Goal: Task Accomplishment & Management: Complete application form

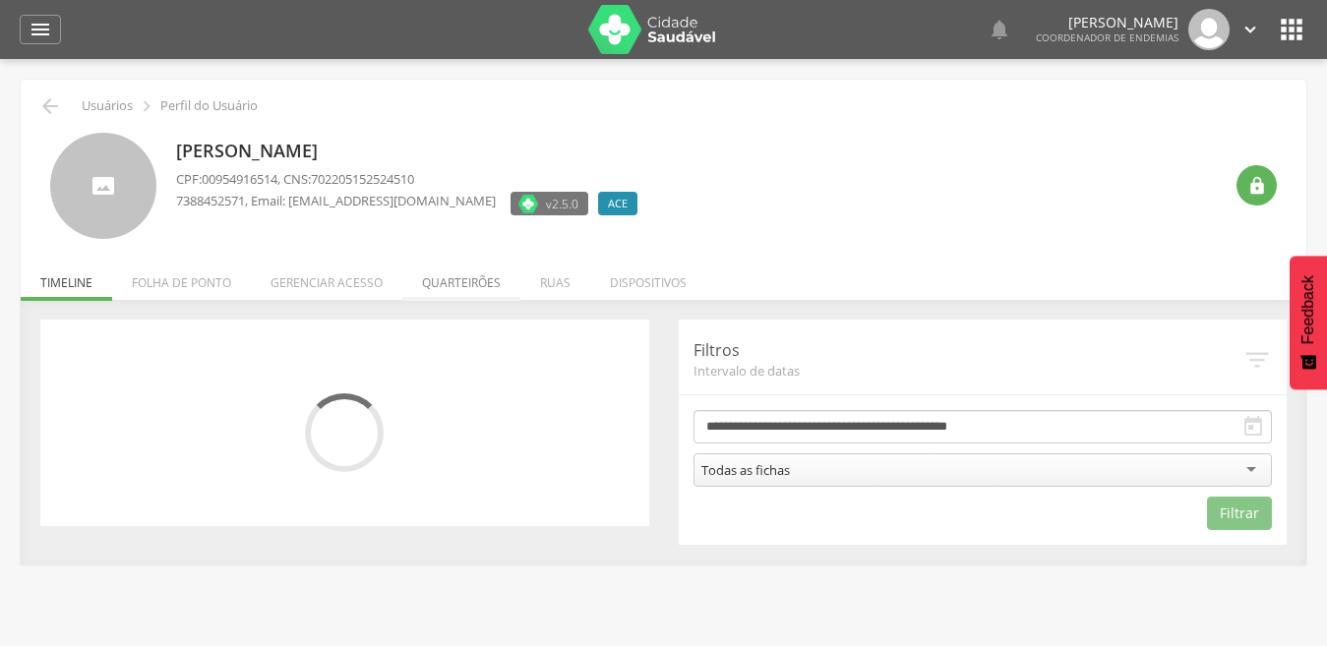
click at [454, 284] on li "Quarteirões" at bounding box center [461, 278] width 118 height 46
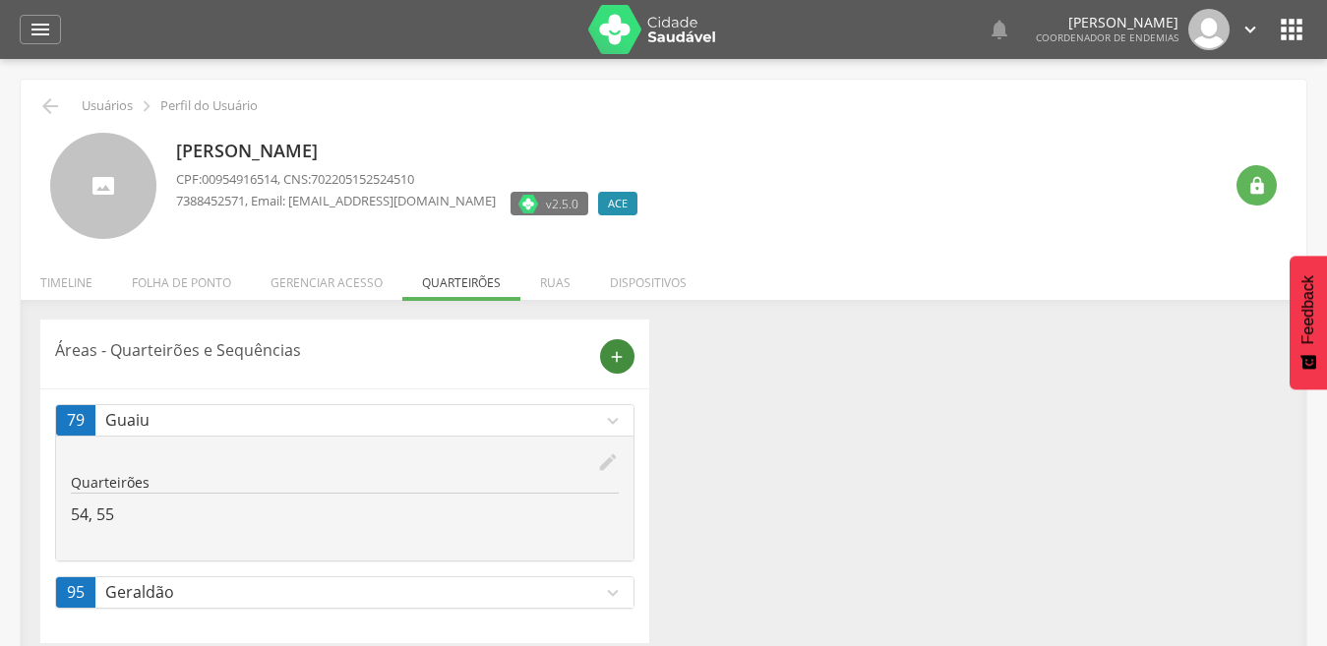
click at [619, 344] on div "add" at bounding box center [617, 356] width 34 height 34
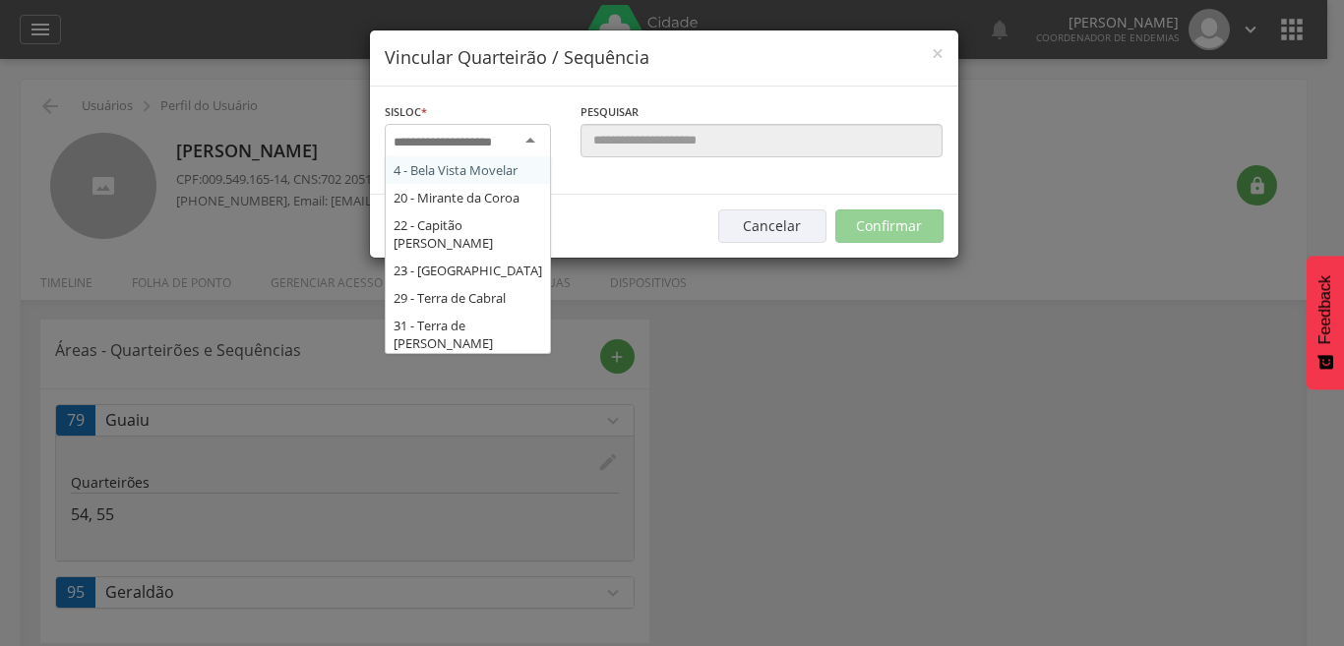
click at [536, 141] on div at bounding box center [468, 141] width 166 height 35
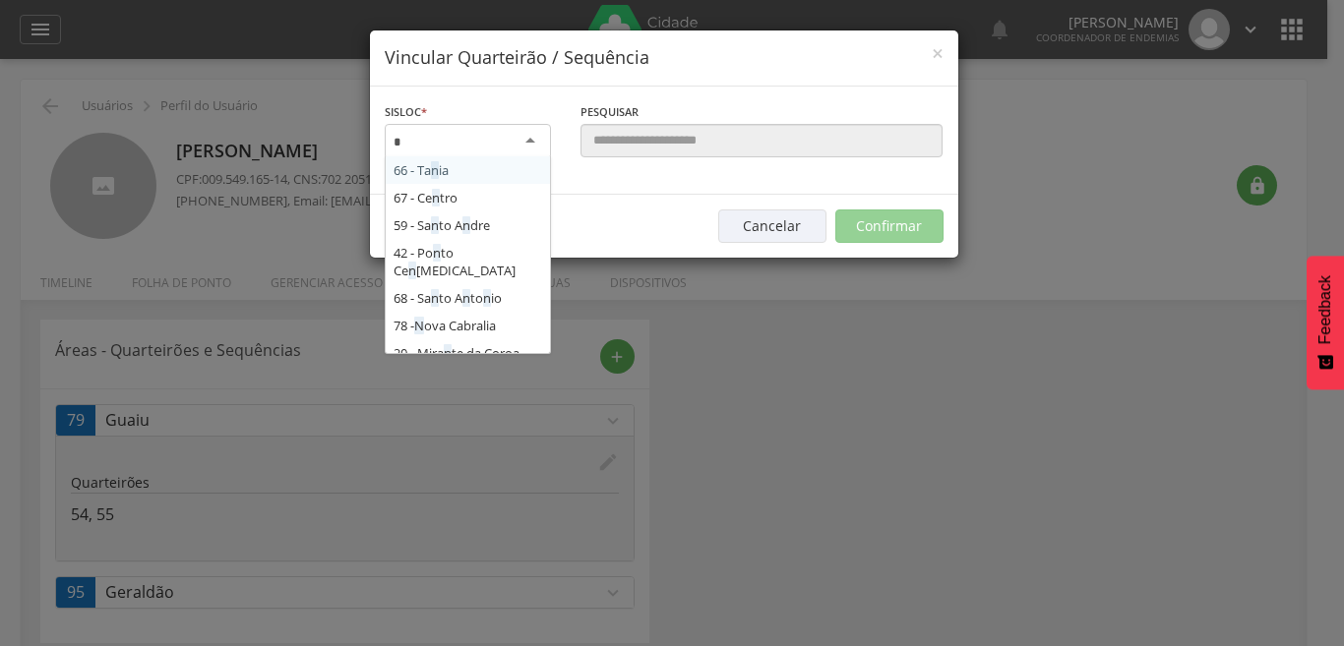
type input "**"
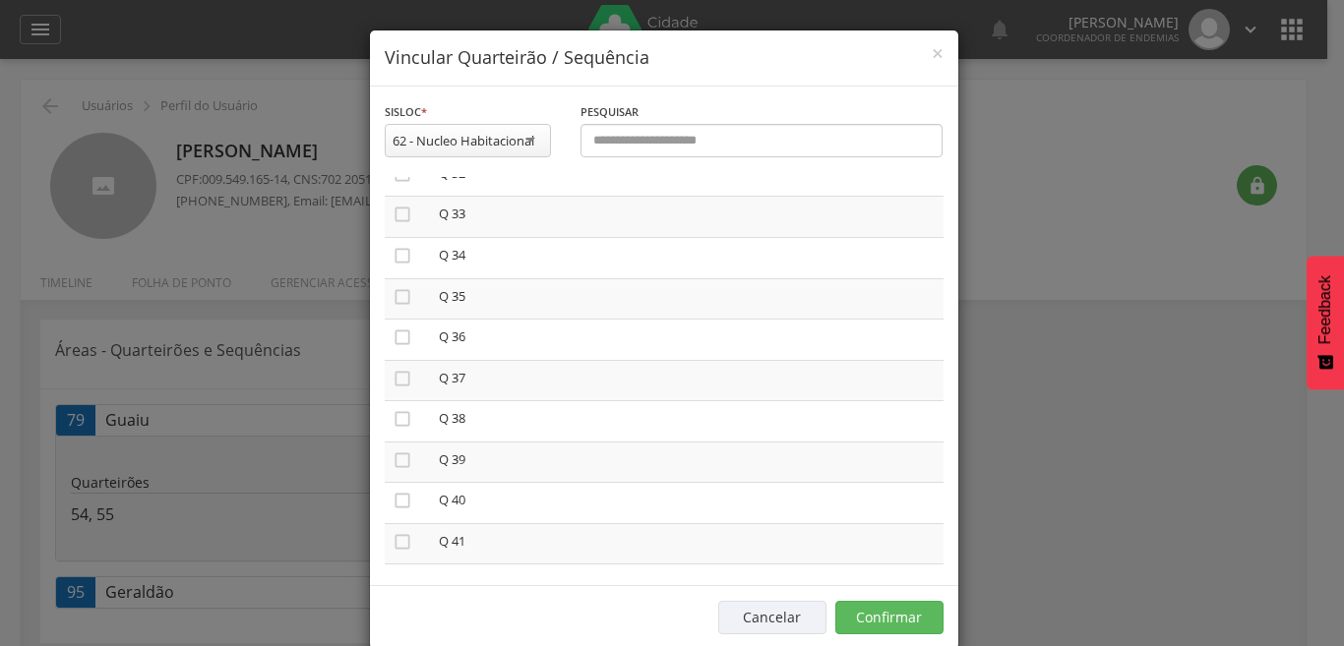
scroll to position [1338, 0]
click at [396, 531] on icon "" at bounding box center [403, 530] width 20 height 20
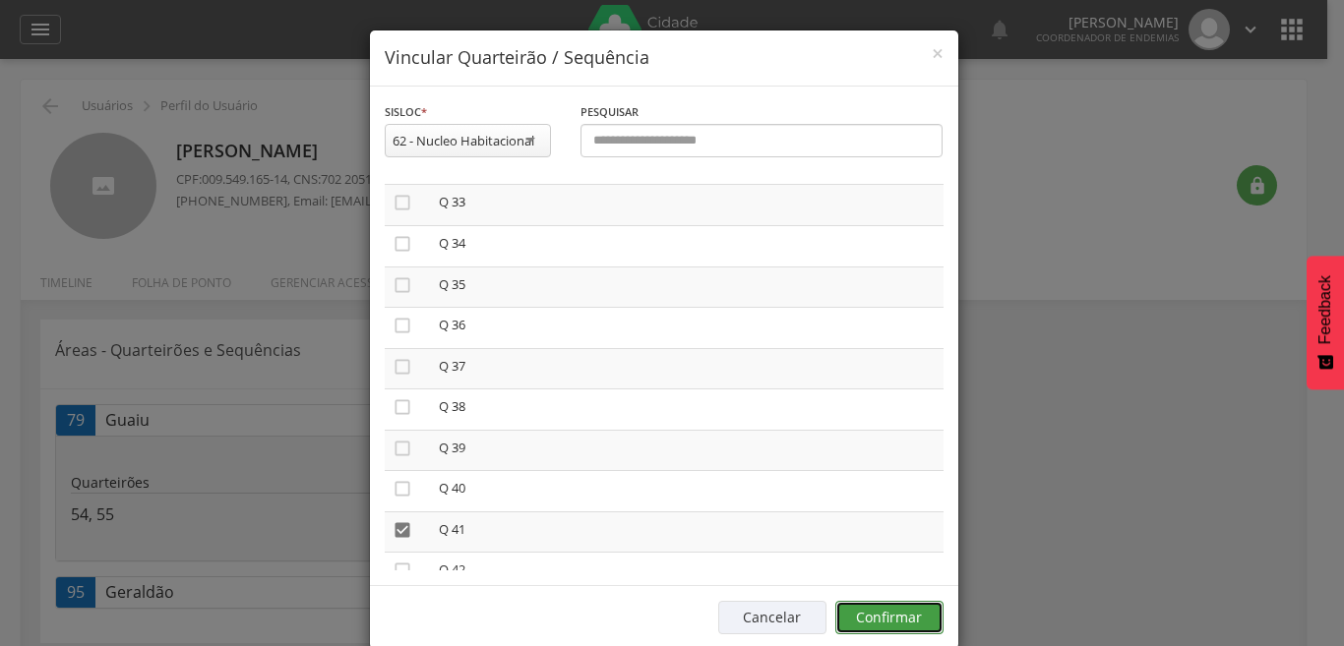
click at [875, 620] on button "Confirmar" at bounding box center [889, 617] width 108 height 33
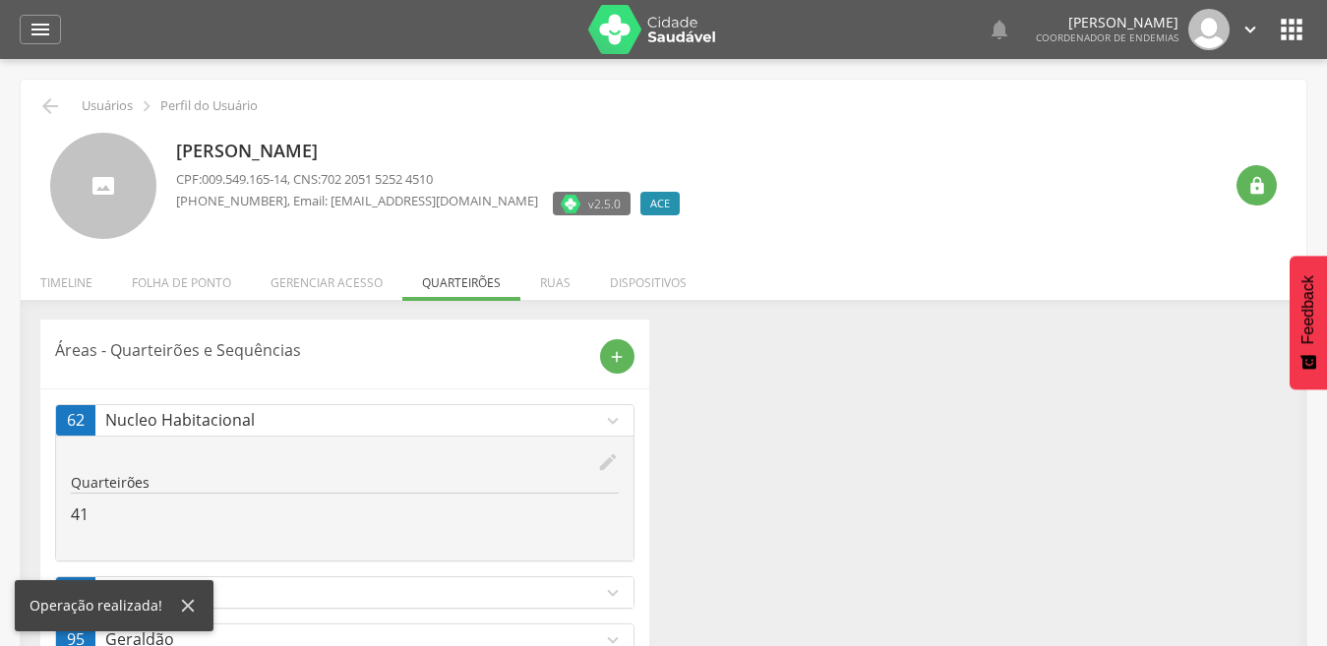
click at [617, 589] on icon "expand_more" at bounding box center [613, 593] width 22 height 22
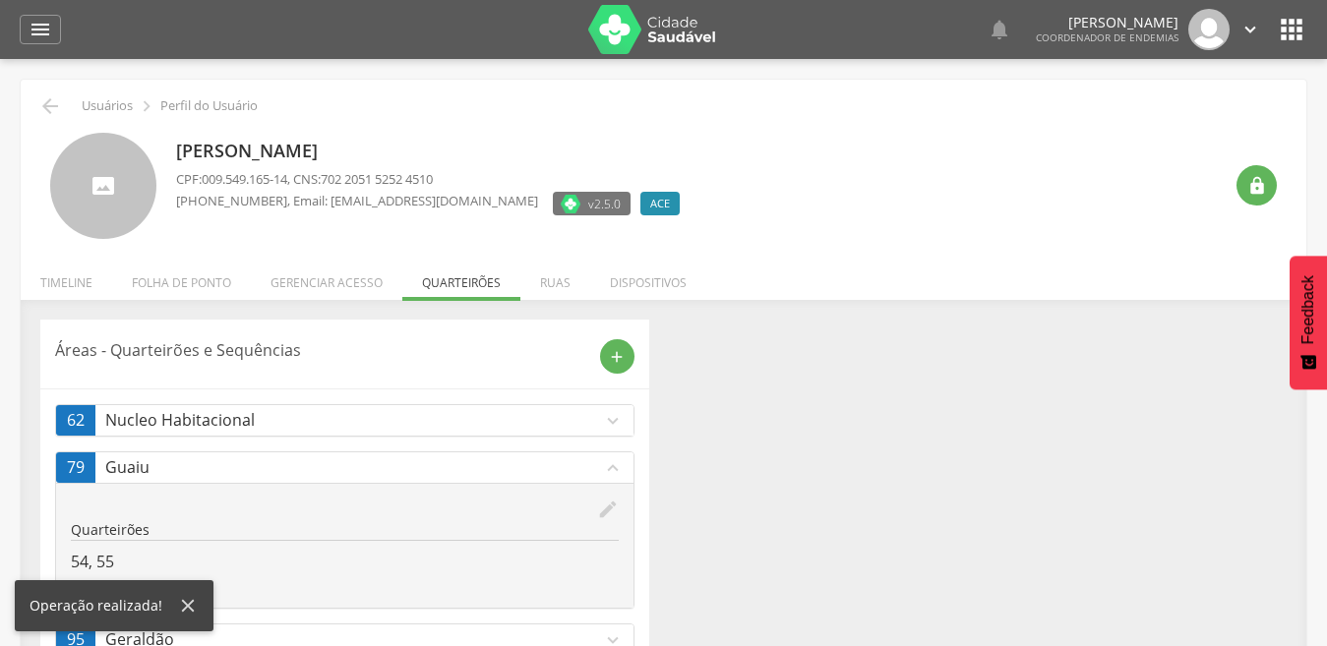
click at [614, 637] on icon "expand_more" at bounding box center [613, 641] width 22 height 22
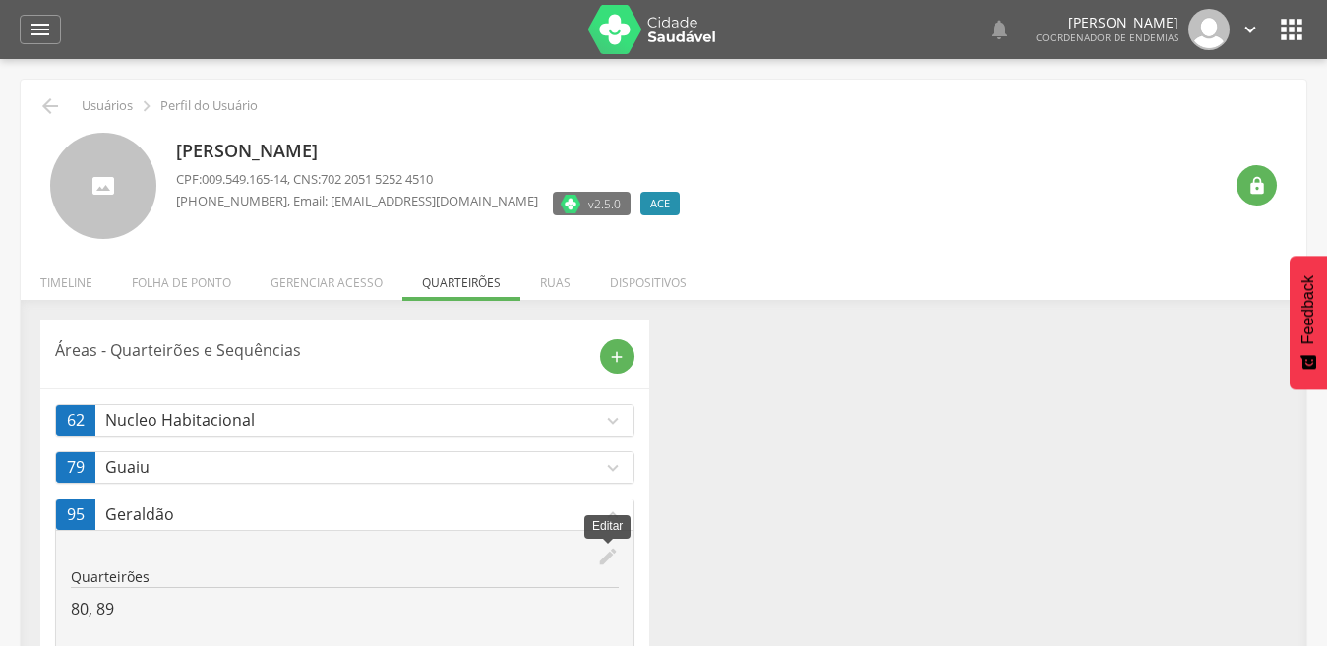
click at [599, 558] on icon "edit" at bounding box center [608, 557] width 22 height 22
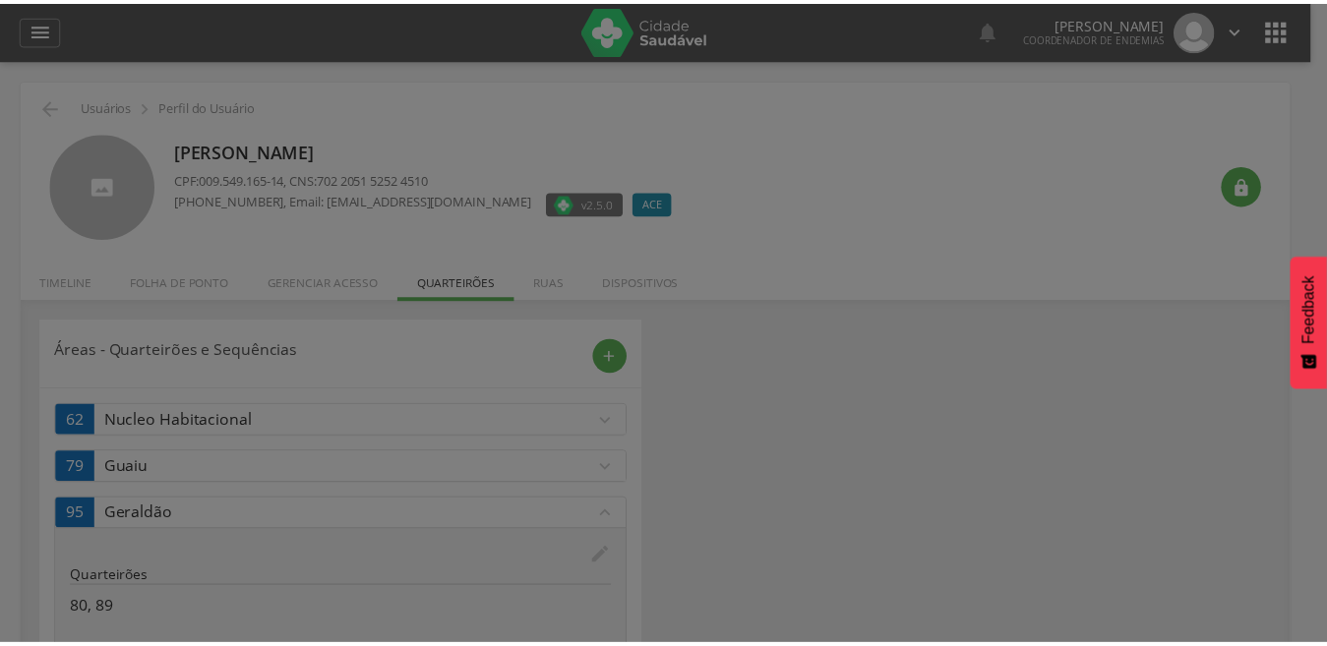
scroll to position [0, 0]
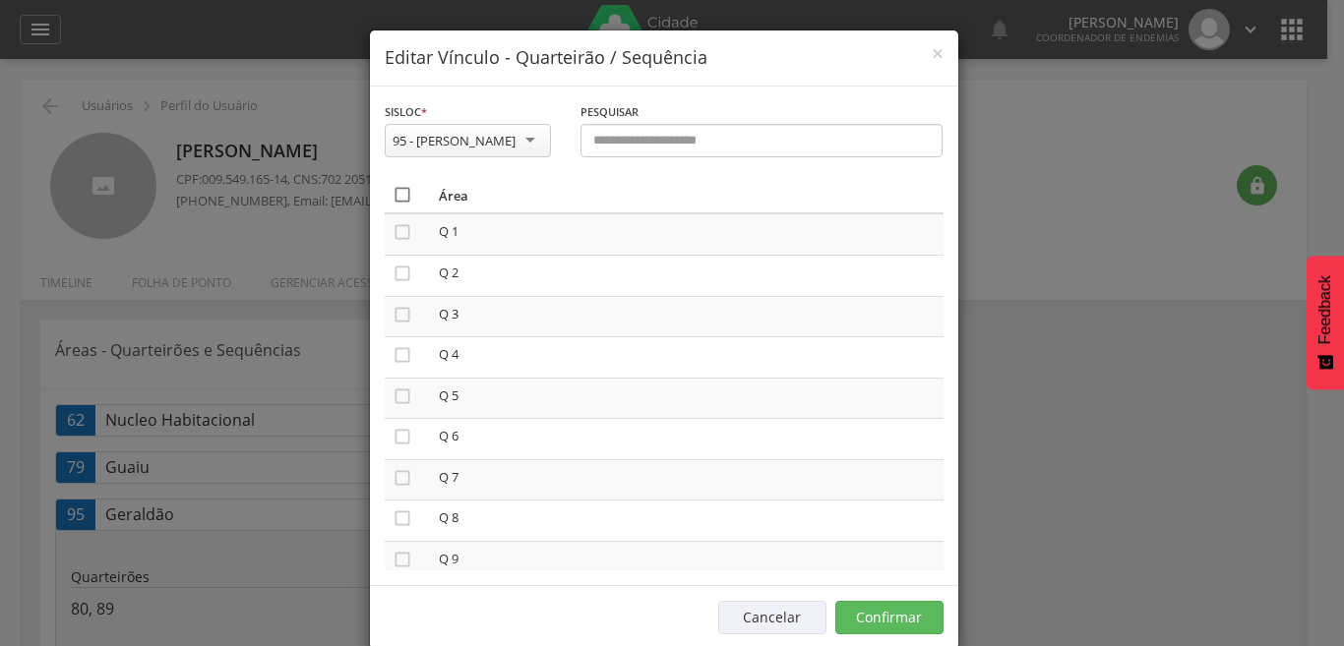
click at [393, 194] on icon "" at bounding box center [403, 195] width 20 height 20
click at [393, 194] on icon "" at bounding box center [403, 195] width 20 height 20
click at [894, 613] on button "Confirmar" at bounding box center [889, 617] width 108 height 33
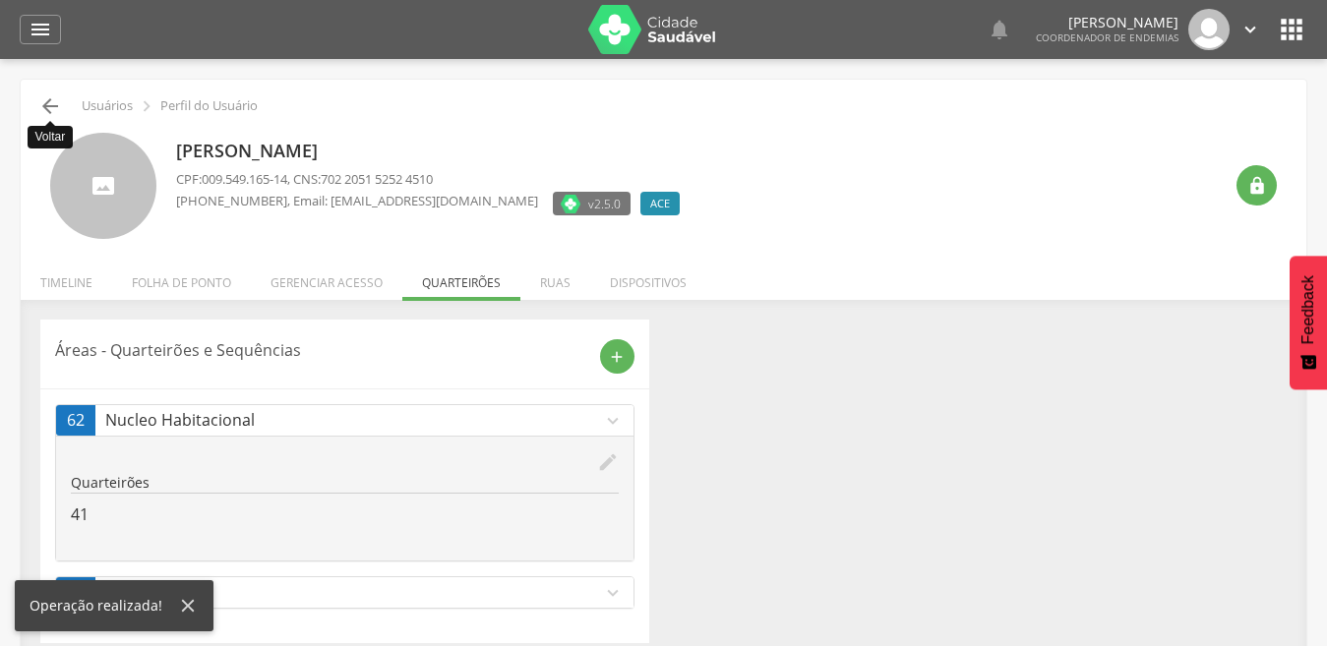
click at [46, 98] on icon "" at bounding box center [50, 106] width 24 height 24
